Goal: Task Accomplishment & Management: Manage account settings

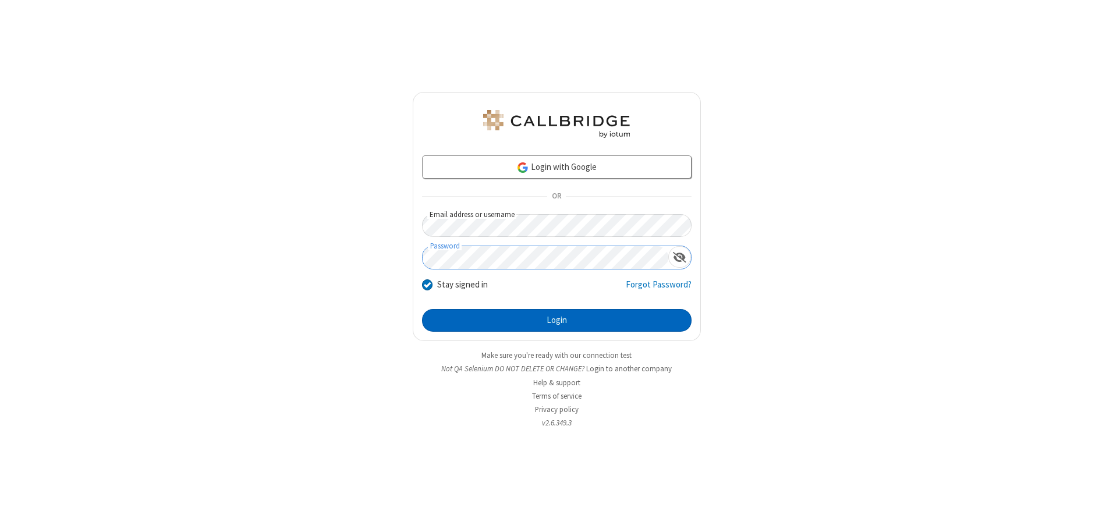
click at [556, 320] on button "Login" at bounding box center [556, 320] width 269 height 23
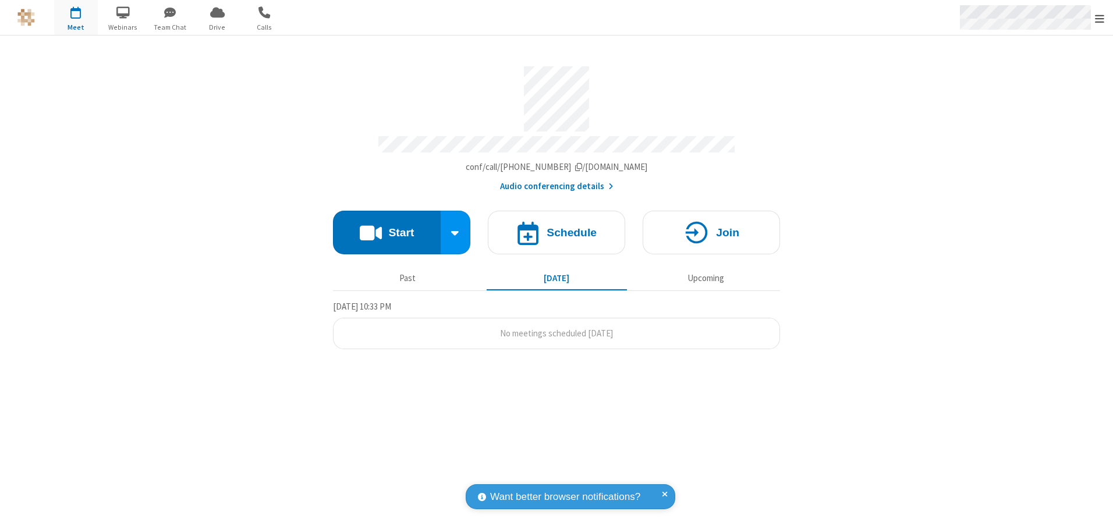
click at [1099, 18] on span "Open menu" at bounding box center [1099, 19] width 9 height 12
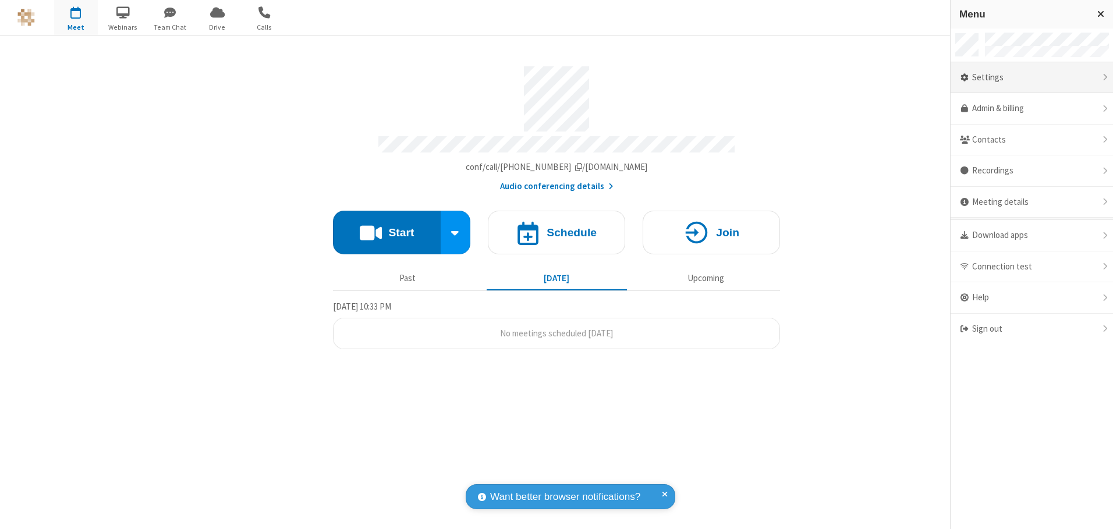
click at [1031, 77] on div "Settings" at bounding box center [1031, 77] width 162 height 31
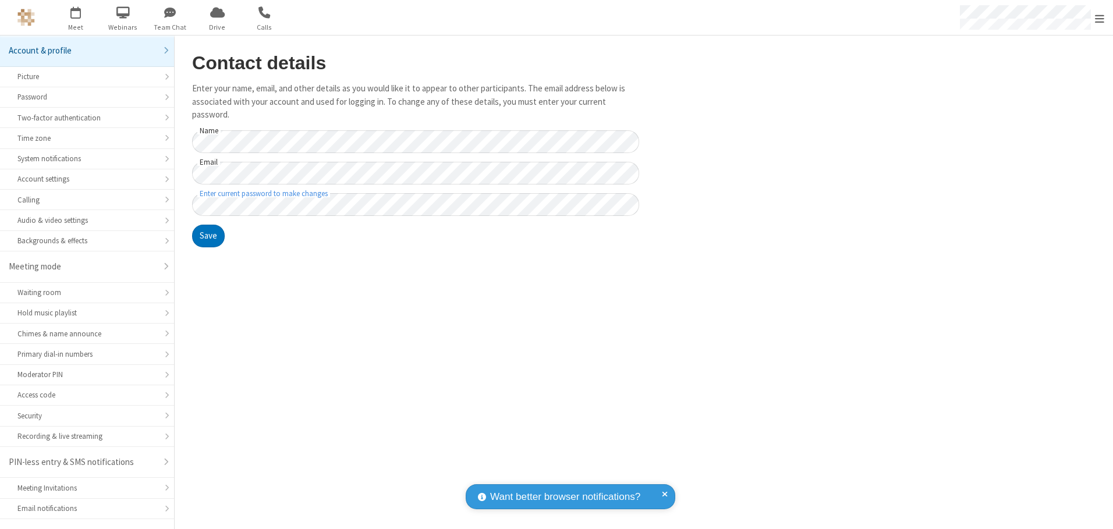
scroll to position [20, 0]
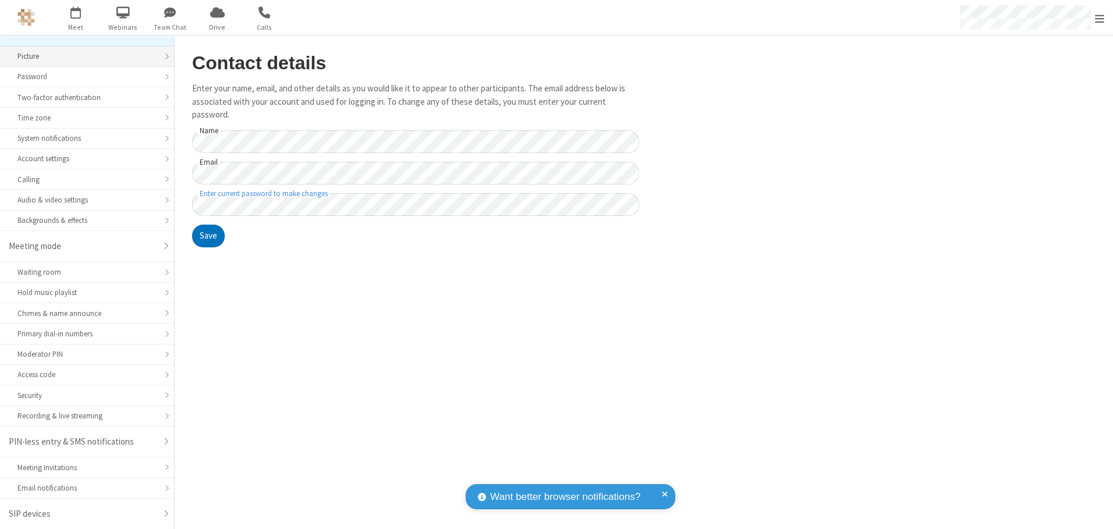
click at [83, 56] on div "Picture" at bounding box center [86, 56] width 139 height 11
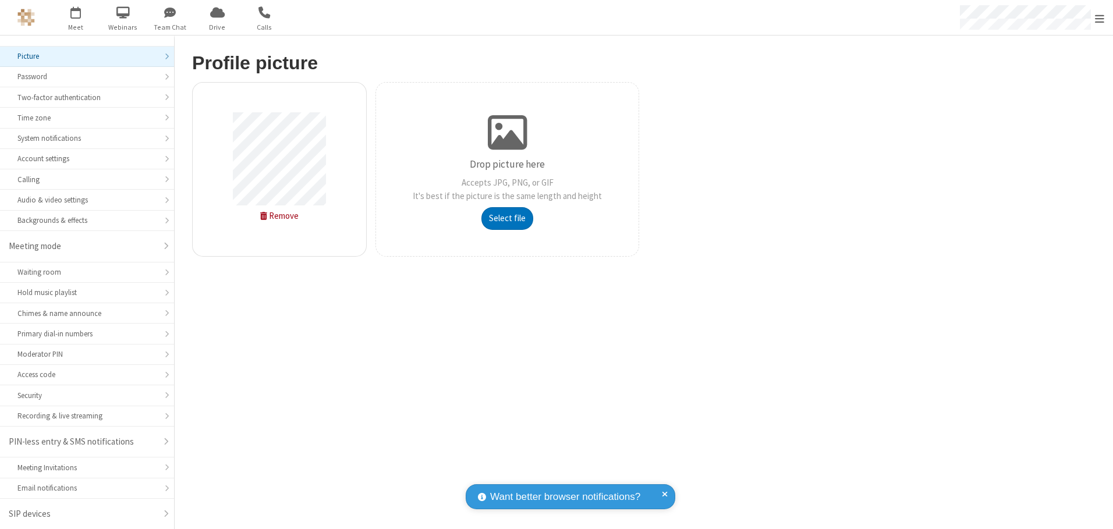
type input "C:\fakepath\avatar_image_test_2.jpg"
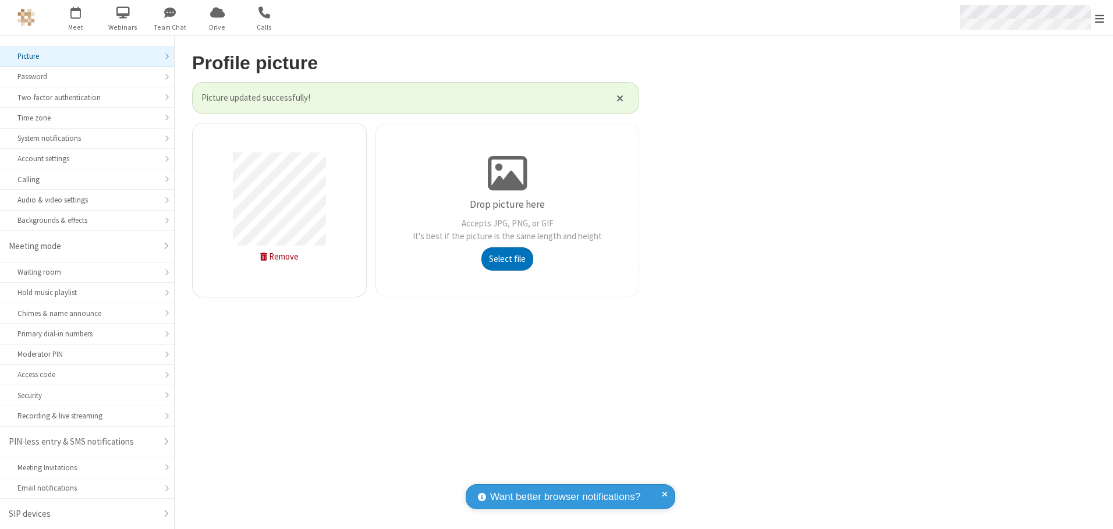
click at [1099, 18] on span "Open menu" at bounding box center [1099, 19] width 9 height 12
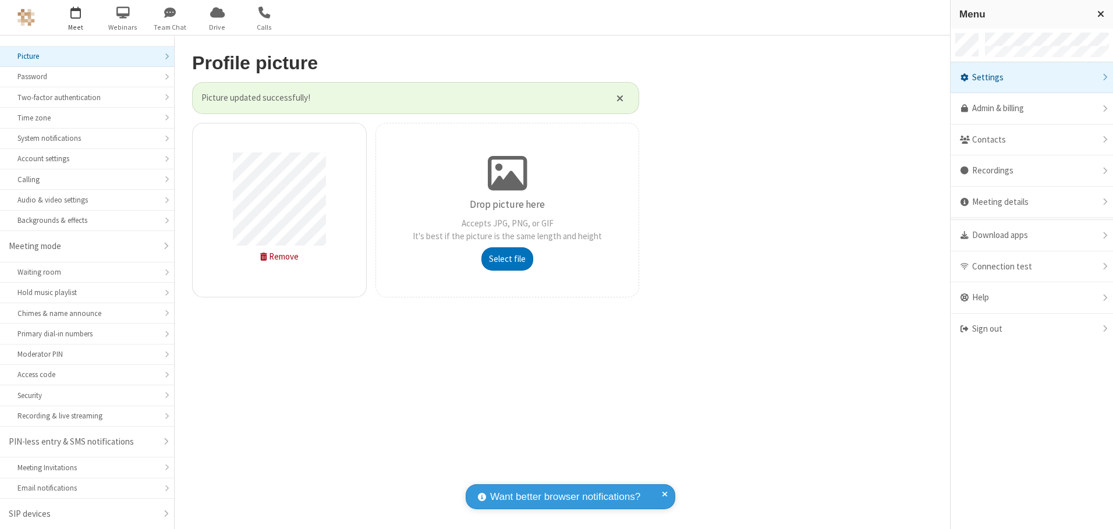
click at [76, 17] on span "button" at bounding box center [76, 12] width 44 height 20
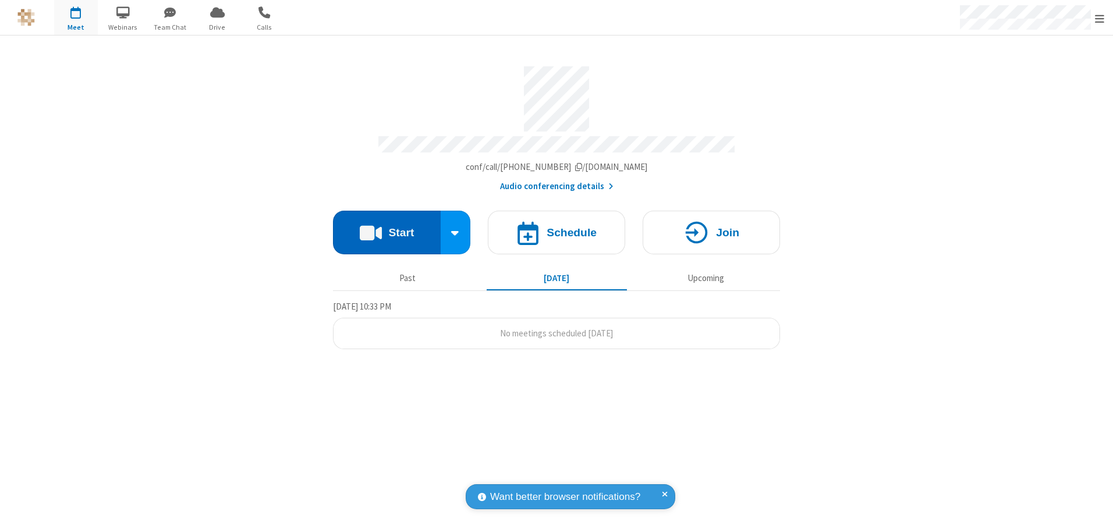
click at [386, 228] on button "Start" at bounding box center [387, 233] width 108 height 44
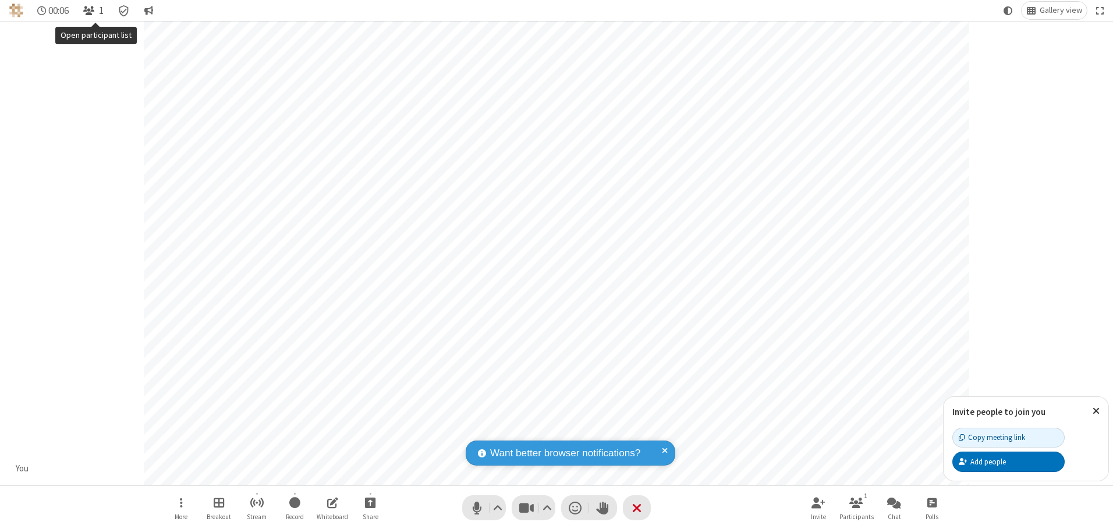
click at [90, 10] on span "Open participant list" at bounding box center [88, 10] width 11 height 11
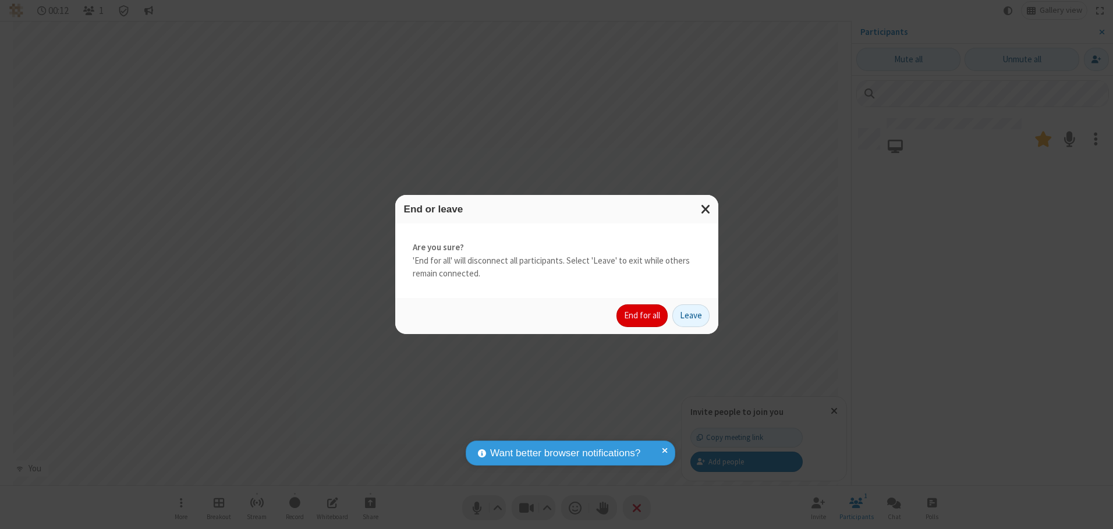
click at [642, 315] on button "End for all" at bounding box center [641, 315] width 51 height 23
